Goal: Information Seeking & Learning: Learn about a topic

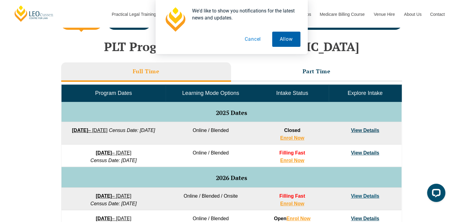
click at [291, 40] on button "Allow" at bounding box center [286, 39] width 28 height 15
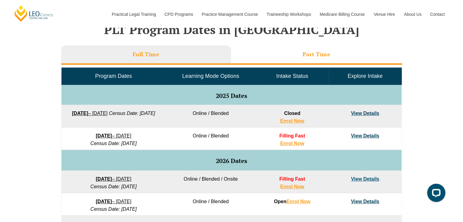
scroll to position [274, 0]
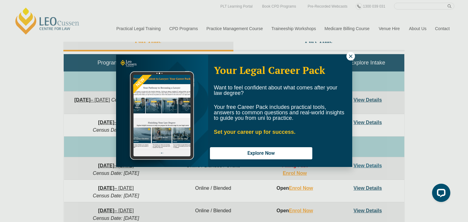
click at [350, 57] on icon at bounding box center [350, 56] width 5 height 5
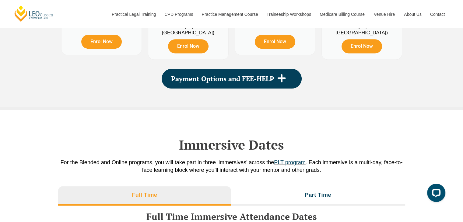
scroll to position [792, 0]
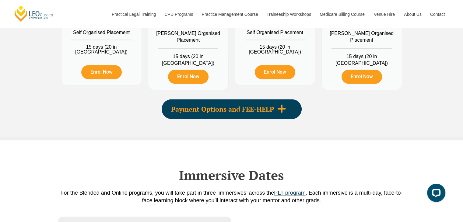
click at [289, 112] on span at bounding box center [281, 109] width 15 height 10
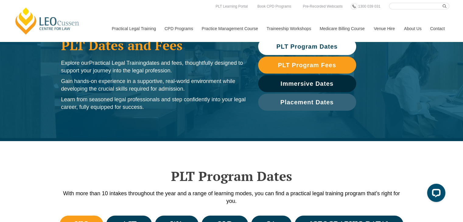
scroll to position [0, 0]
